Goal: Task Accomplishment & Management: Use online tool/utility

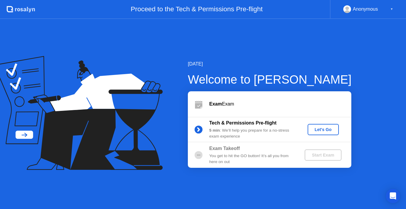
click at [326, 156] on div "Start Exam" at bounding box center [323, 155] width 32 height 5
click at [320, 135] on button "Let's Go" at bounding box center [322, 129] width 31 height 11
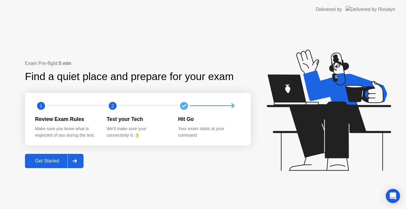
click at [57, 162] on div "Get Started" at bounding box center [47, 161] width 41 height 5
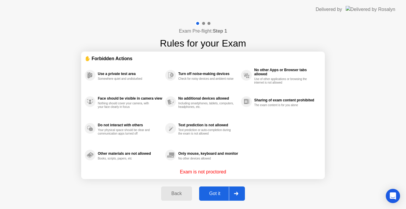
click at [206, 190] on button "Got it" at bounding box center [222, 194] width 46 height 14
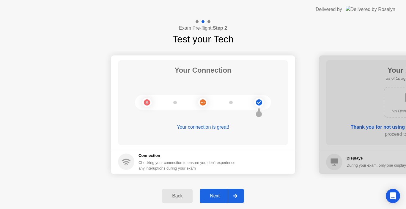
click at [216, 197] on div "Next" at bounding box center [214, 196] width 26 height 5
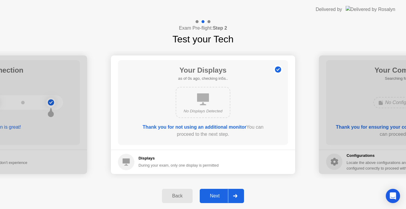
click at [216, 197] on div "Next" at bounding box center [214, 196] width 26 height 5
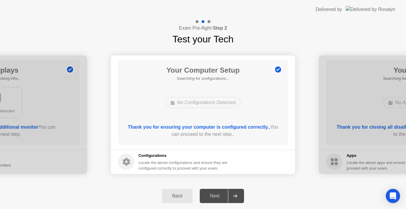
click at [216, 197] on div "Next" at bounding box center [214, 196] width 26 height 5
click at [254, 173] on footer "Configurations Locate the above configurations and ensure they are configured c…" at bounding box center [203, 162] width 184 height 24
click at [264, 191] on div "Back Next" at bounding box center [203, 196] width 406 height 26
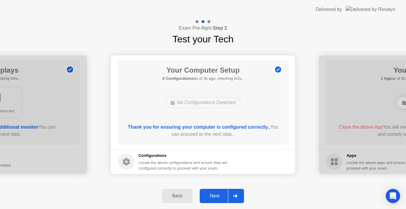
click at [220, 194] on div "Next" at bounding box center [214, 196] width 26 height 5
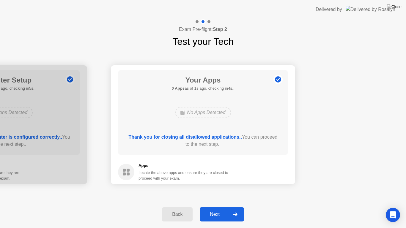
click at [221, 209] on div "Next" at bounding box center [214, 214] width 26 height 5
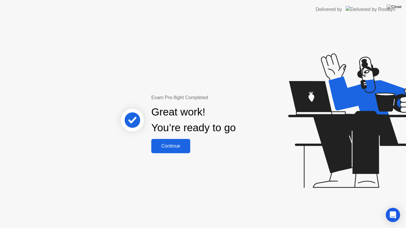
click at [165, 144] on div "Continue" at bounding box center [170, 145] width 35 height 5
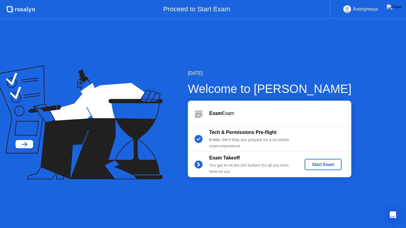
click at [315, 166] on div "Start Exam" at bounding box center [323, 164] width 32 height 5
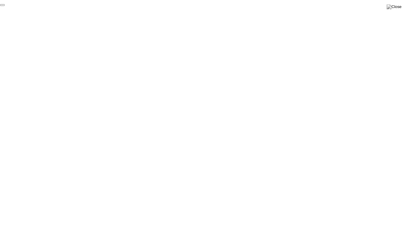
click div "End Proctoring Session"
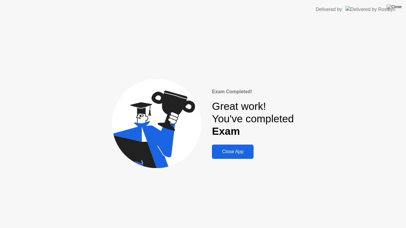
click at [212, 149] on button "Close App" at bounding box center [233, 152] width 42 height 14
click at [232, 154] on div "Close App" at bounding box center [233, 151] width 38 height 5
